Goal: Task Accomplishment & Management: Complete application form

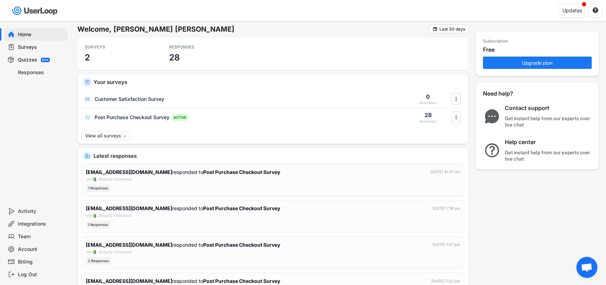
click at [25, 52] on div "Surveys" at bounding box center [36, 47] width 63 height 13
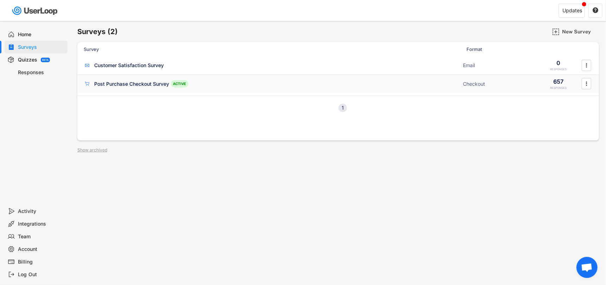
drag, startPoint x: 581, startPoint y: 83, endPoint x: 577, endPoint y: 84, distance: 4.3
click at [577, 84] on div "Post Purchase Checkout Survey ACTIVE Checkout 657 RESPONSES " at bounding box center [338, 84] width 522 height 18
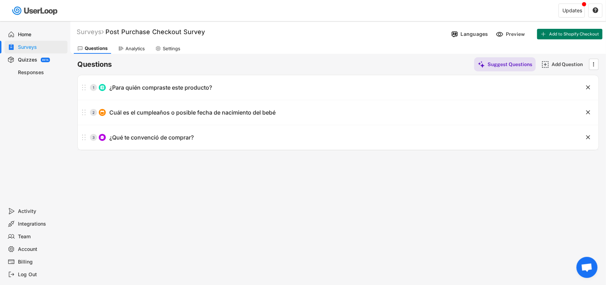
click at [179, 48] on div "Settings" at bounding box center [172, 49] width 18 height 6
select select ""weekly""
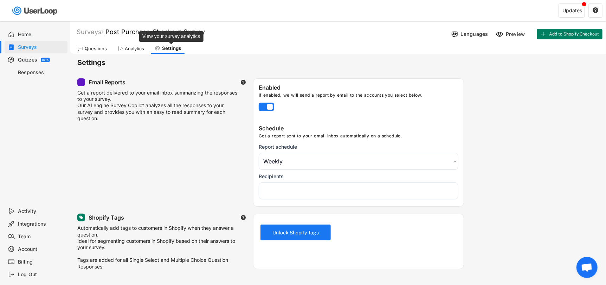
select select "1348695171700984260__LOOKUP__1712076477953x871349739276644500"
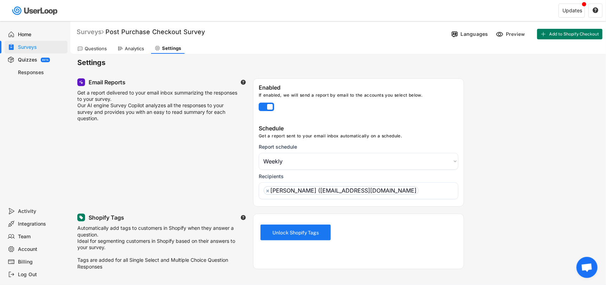
click at [94, 35] on div "Surveys" at bounding box center [90, 32] width 27 height 8
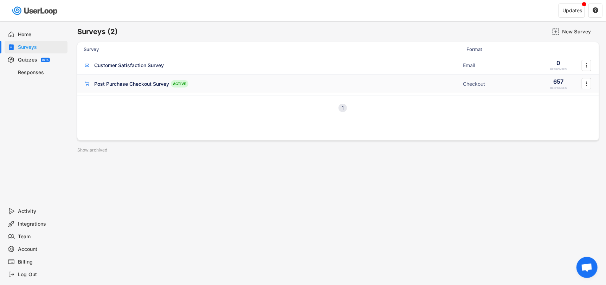
click at [581, 81] on div "" at bounding box center [587, 83] width 12 height 11
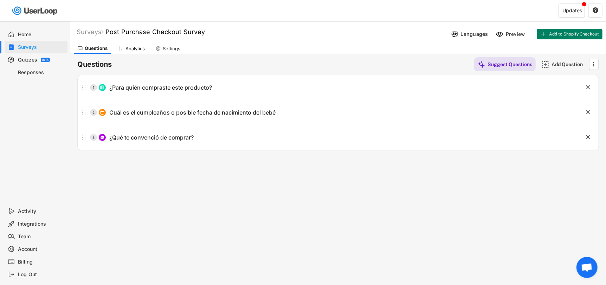
click at [23, 43] on div "Surveys" at bounding box center [36, 47] width 63 height 13
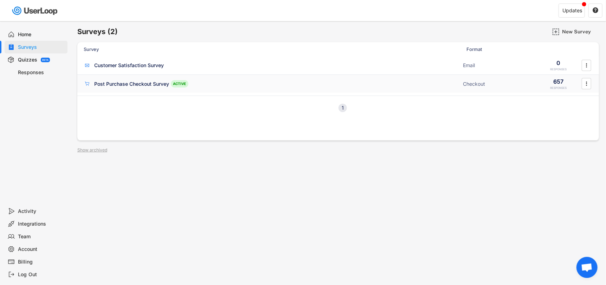
click at [178, 83] on div "ACTIVE" at bounding box center [180, 83] width 18 height 7
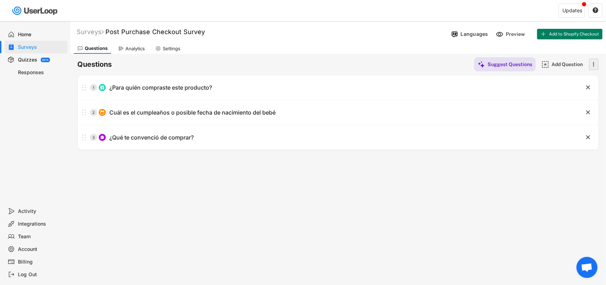
click at [595, 65] on icon "" at bounding box center [594, 64] width 7 height 11
click at [140, 51] on div "Analytics" at bounding box center [135, 49] width 19 height 6
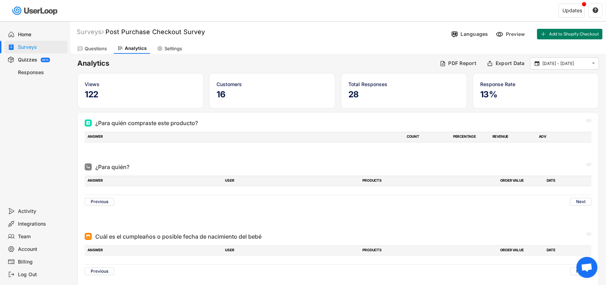
click at [175, 50] on div "Settings" at bounding box center [174, 49] width 18 height 6
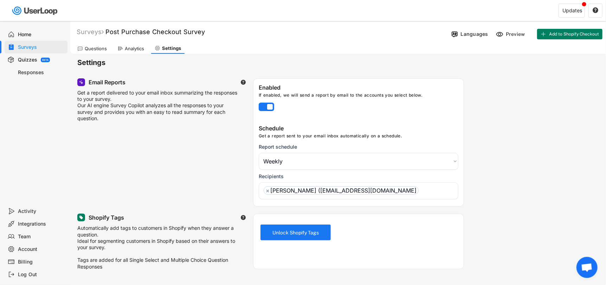
click at [32, 59] on div "Quizzes" at bounding box center [27, 60] width 19 height 7
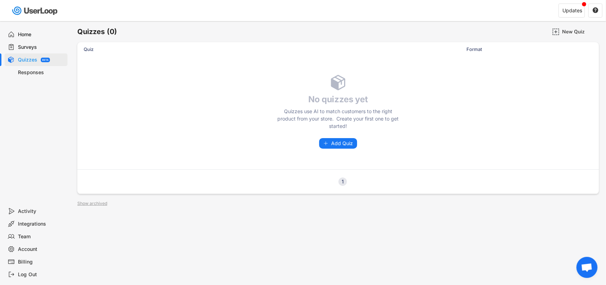
click at [30, 72] on div "Responses" at bounding box center [41, 72] width 46 height 7
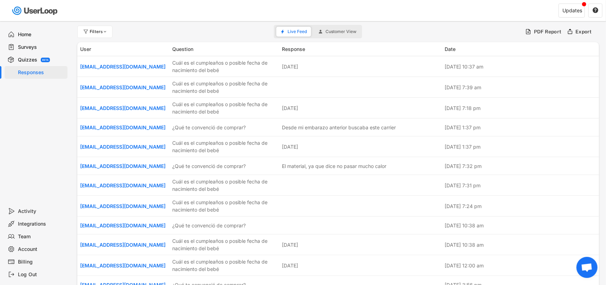
click at [34, 41] on div "Surveys" at bounding box center [36, 47] width 63 height 13
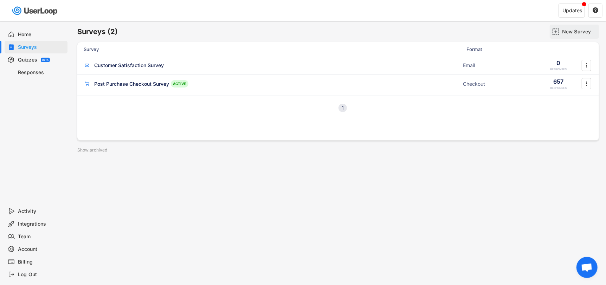
click at [575, 35] on div "New Survey" at bounding box center [579, 32] width 35 height 14
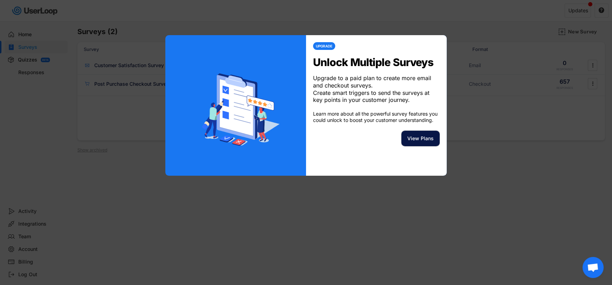
click at [434, 145] on button "View Plans" at bounding box center [420, 138] width 38 height 15
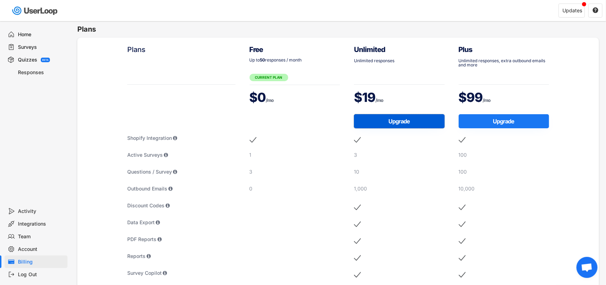
click at [399, 124] on button "Upgrade" at bounding box center [399, 121] width 91 height 14
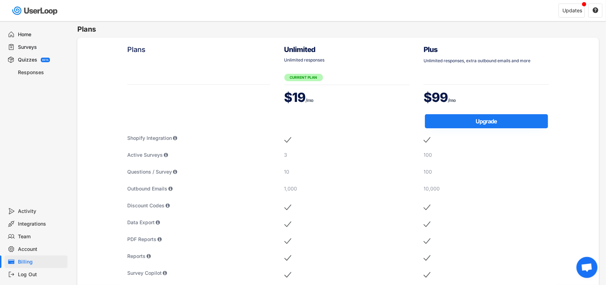
click at [46, 51] on div "Surveys" at bounding box center [36, 47] width 63 height 13
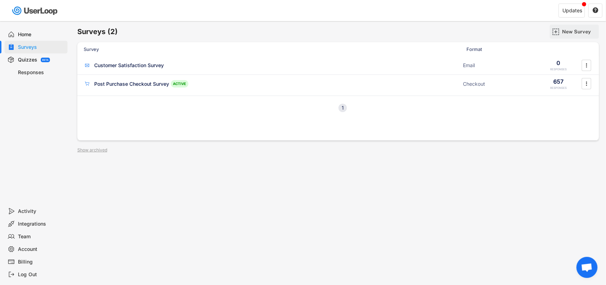
click at [561, 32] on div "New Survey" at bounding box center [574, 32] width 49 height 14
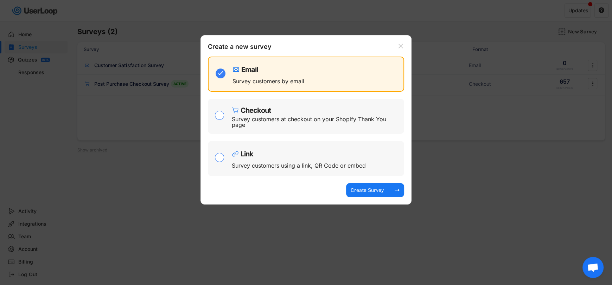
click at [299, 111] on div "Checkout" at bounding box center [316, 108] width 169 height 11
checkbox input "false"
checkbox input "true"
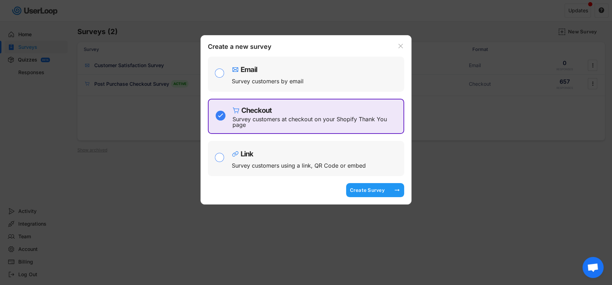
click at [370, 188] on div "Create Survey" at bounding box center [367, 190] width 35 height 6
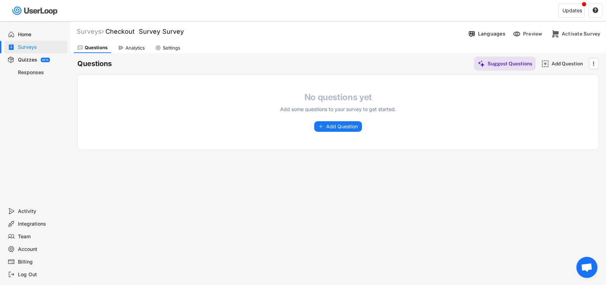
click at [158, 45] on use at bounding box center [158, 48] width 6 height 6
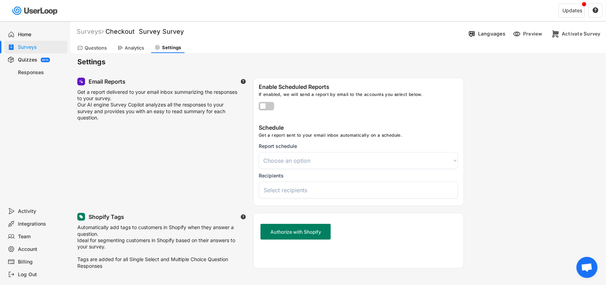
click at [88, 50] on div "Questions" at bounding box center [96, 48] width 22 height 6
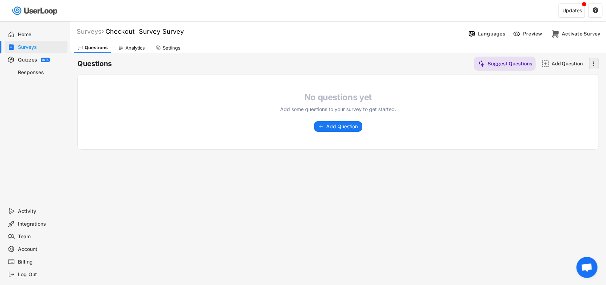
click at [594, 63] on text "" at bounding box center [594, 63] width 1 height 7
click at [130, 44] on div "Analytics" at bounding box center [132, 48] width 34 height 11
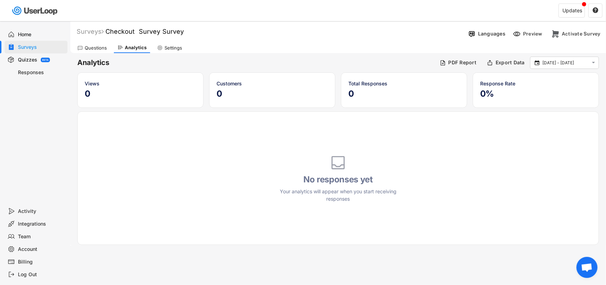
click at [160, 51] on div "Settings" at bounding box center [170, 48] width 32 height 11
select select
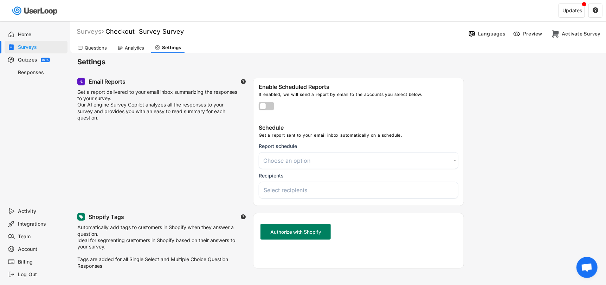
click at [98, 47] on div "Questions" at bounding box center [96, 48] width 22 height 6
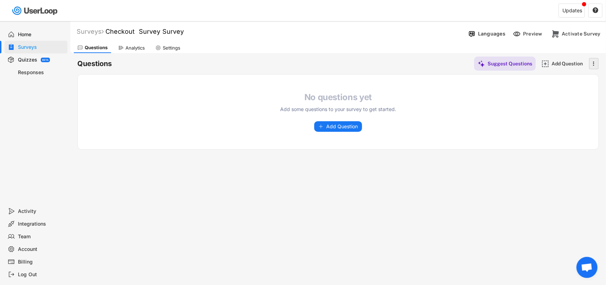
click at [597, 65] on icon "" at bounding box center [594, 63] width 7 height 11
click at [577, 17] on div "Updates" at bounding box center [572, 11] width 26 height 14
click at [575, 11] on div "Updates" at bounding box center [573, 10] width 20 height 5
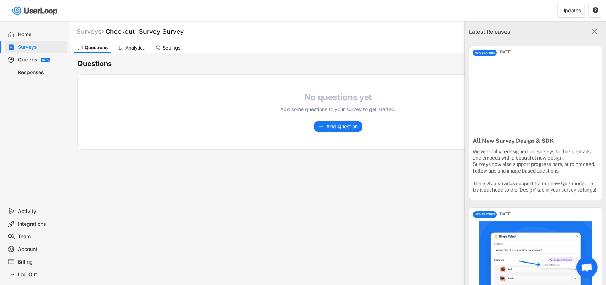
click at [30, 35] on div "Home" at bounding box center [41, 34] width 46 height 7
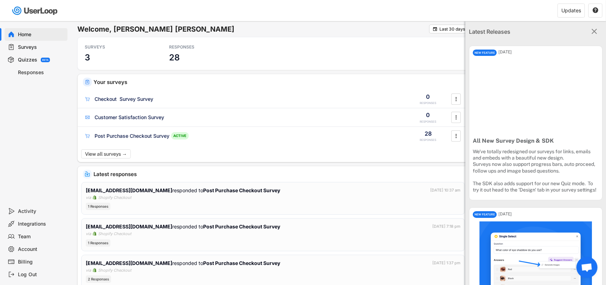
click at [28, 46] on div "Surveys" at bounding box center [41, 47] width 46 height 7
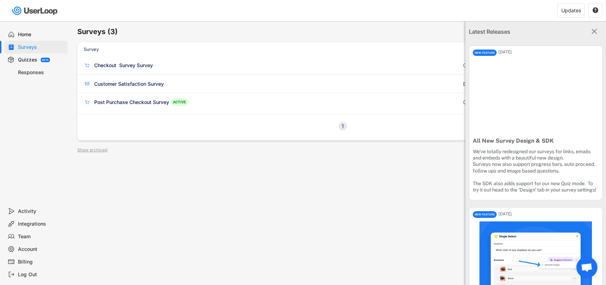
click at [594, 29] on icon "" at bounding box center [594, 31] width 9 height 9
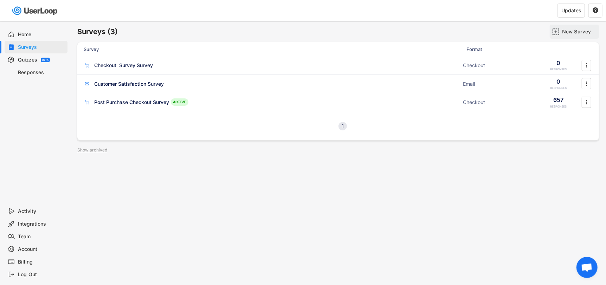
click at [574, 30] on div "New Survey" at bounding box center [579, 31] width 35 height 6
checkbox input "true"
checkbox input "false"
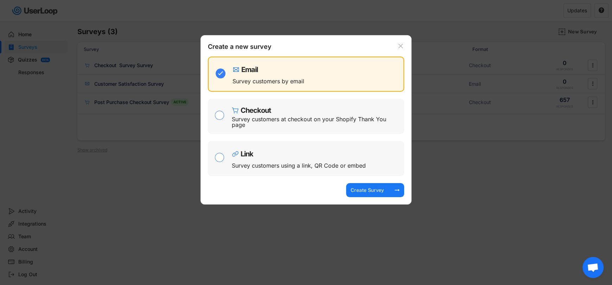
click at [256, 126] on div "Survey customers at checkout on your Shopify Thank You page" at bounding box center [315, 121] width 167 height 11
checkbox input "false"
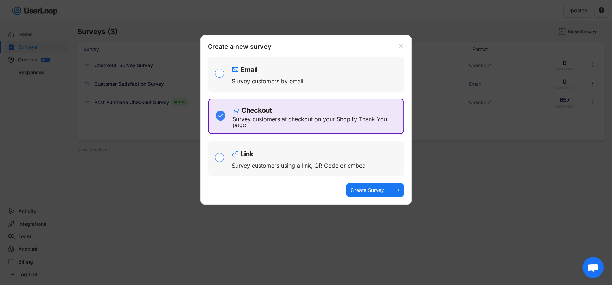
click at [231, 163] on div "Link Survey customers using a link, QR Code or embed" at bounding box center [306, 158] width 196 height 35
checkbox input "false"
checkbox input "true"
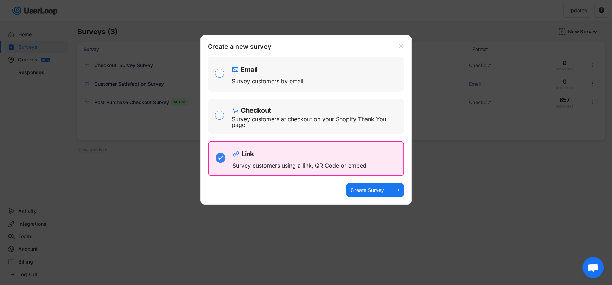
click at [242, 114] on div "Checkout" at bounding box center [256, 110] width 30 height 7
checkbox input "true"
checkbox input "false"
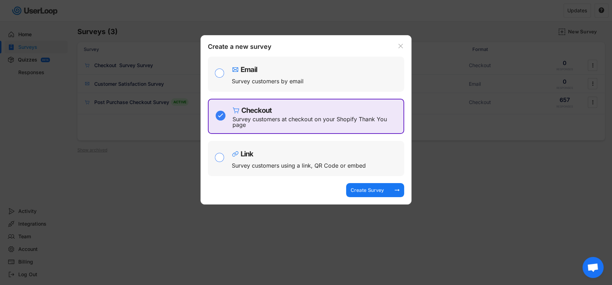
click at [402, 46] on icon at bounding box center [400, 46] width 7 height 7
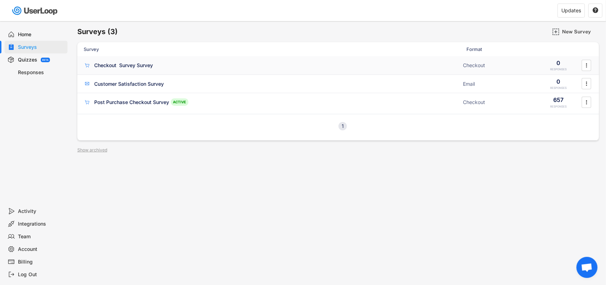
click at [123, 65] on div "Checkout Survey Survey" at bounding box center [123, 65] width 59 height 7
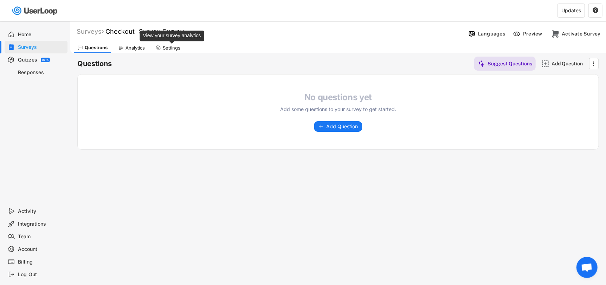
click at [164, 49] on div "Settings" at bounding box center [172, 48] width 18 height 6
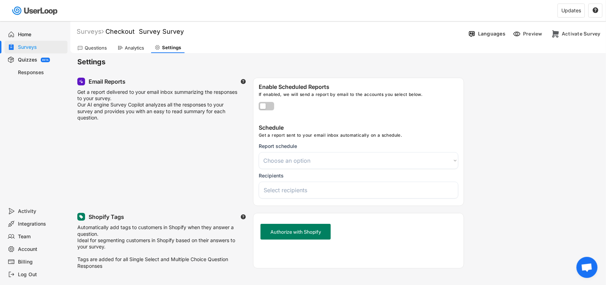
select select
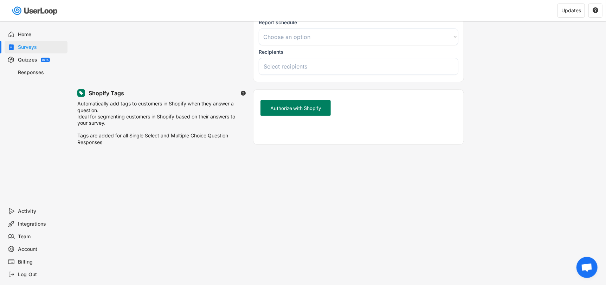
scroll to position [125, 0]
